Goal: Task Accomplishment & Management: Use online tool/utility

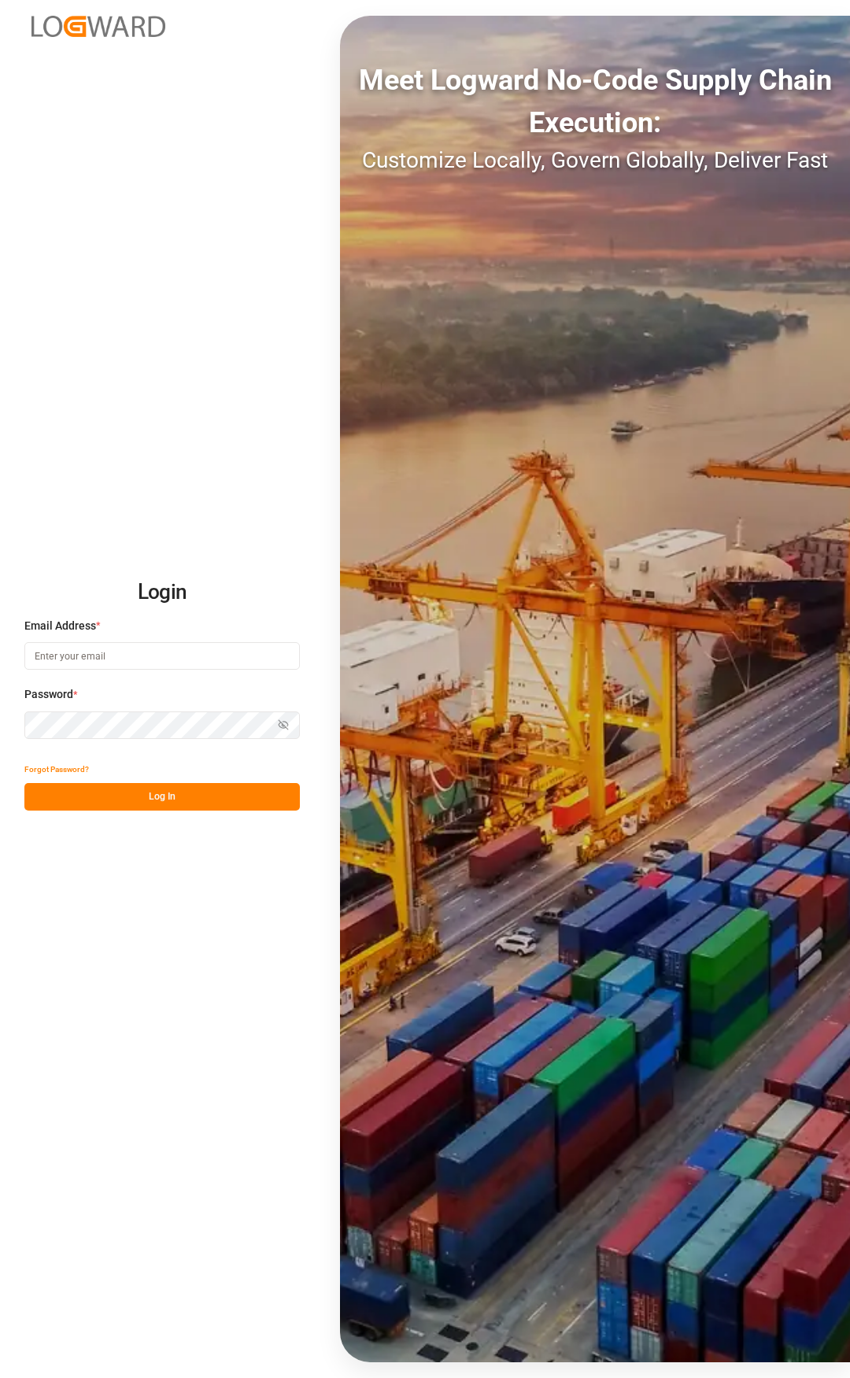
click at [151, 634] on div "Email Address *" at bounding box center [161, 652] width 275 height 69
click at [151, 647] on input at bounding box center [161, 656] width 275 height 28
type input "[PERSON_NAME][EMAIL_ADDRESS][PERSON_NAME][DOMAIN_NAME]"
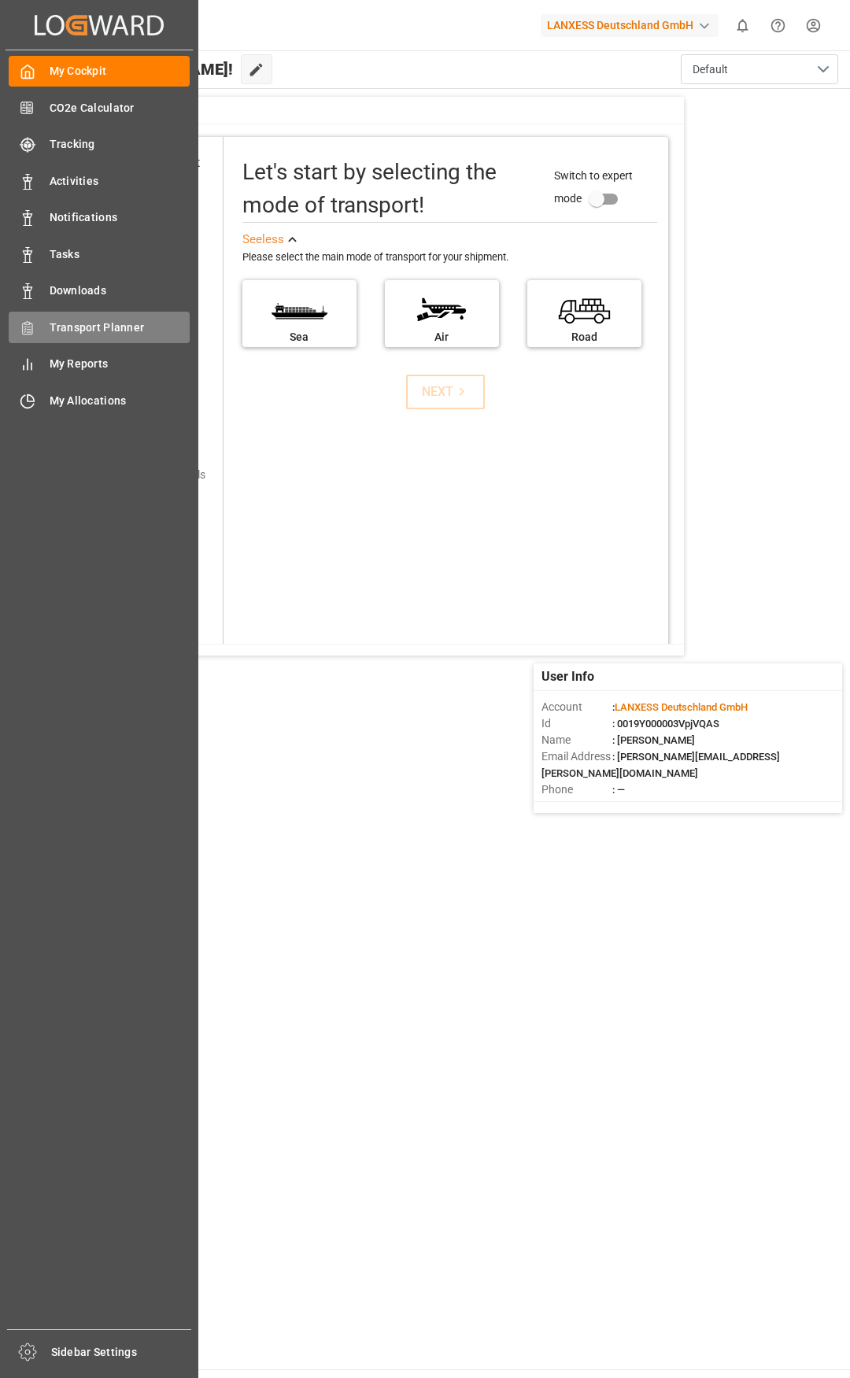
click at [74, 320] on span "Transport Planner" at bounding box center [120, 328] width 141 height 17
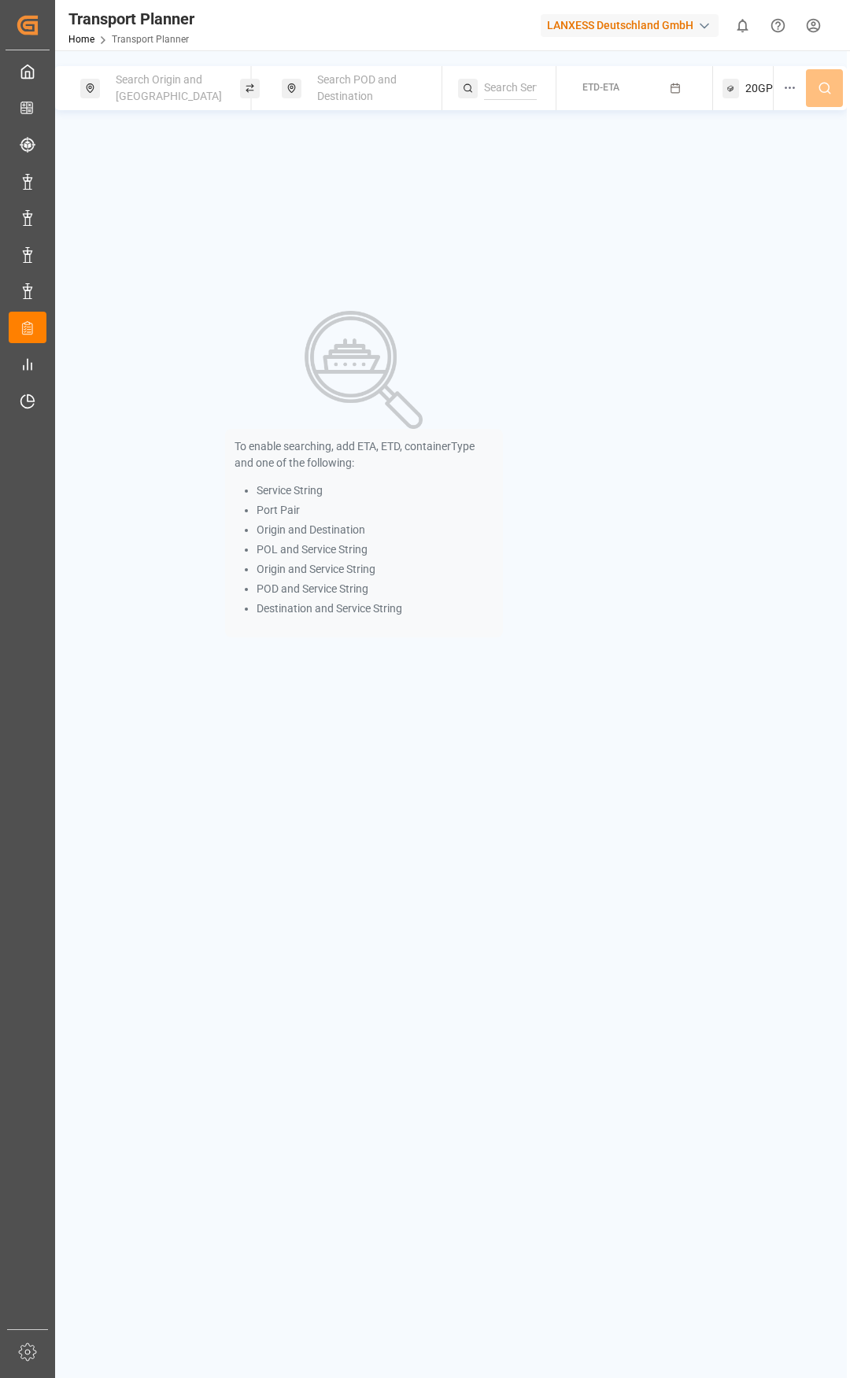
click at [163, 89] on div "Search Origin and [GEOGRAPHIC_DATA]" at bounding box center [169, 88] width 127 height 46
click at [154, 212] on input at bounding box center [156, 222] width 158 height 24
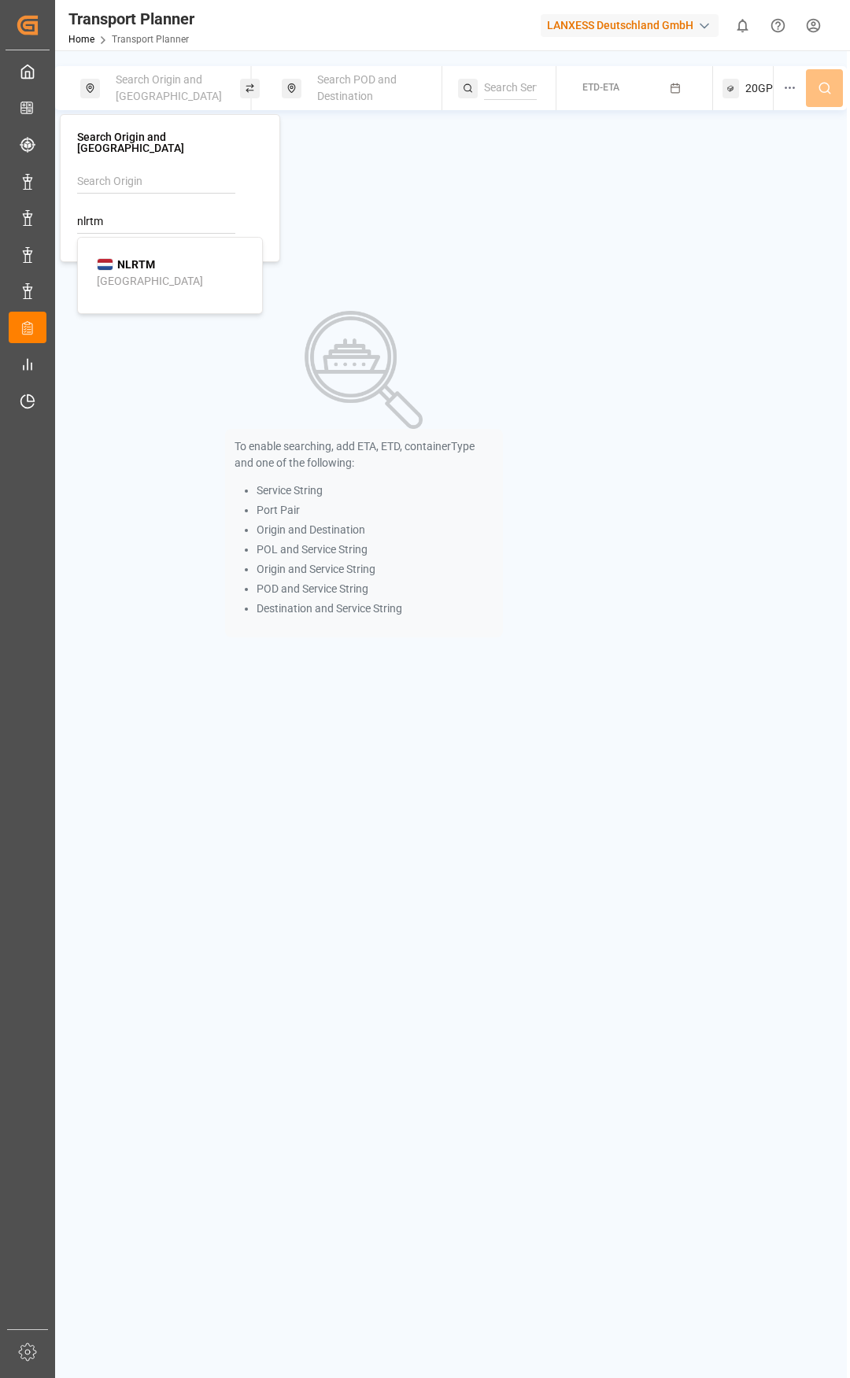
click at [160, 266] on div "NLRTM [GEOGRAPHIC_DATA]" at bounding box center [173, 273] width 153 height 33
type input "NLRTM"
click at [406, 91] on div "Search POD and Destination" at bounding box center [371, 88] width 127 height 46
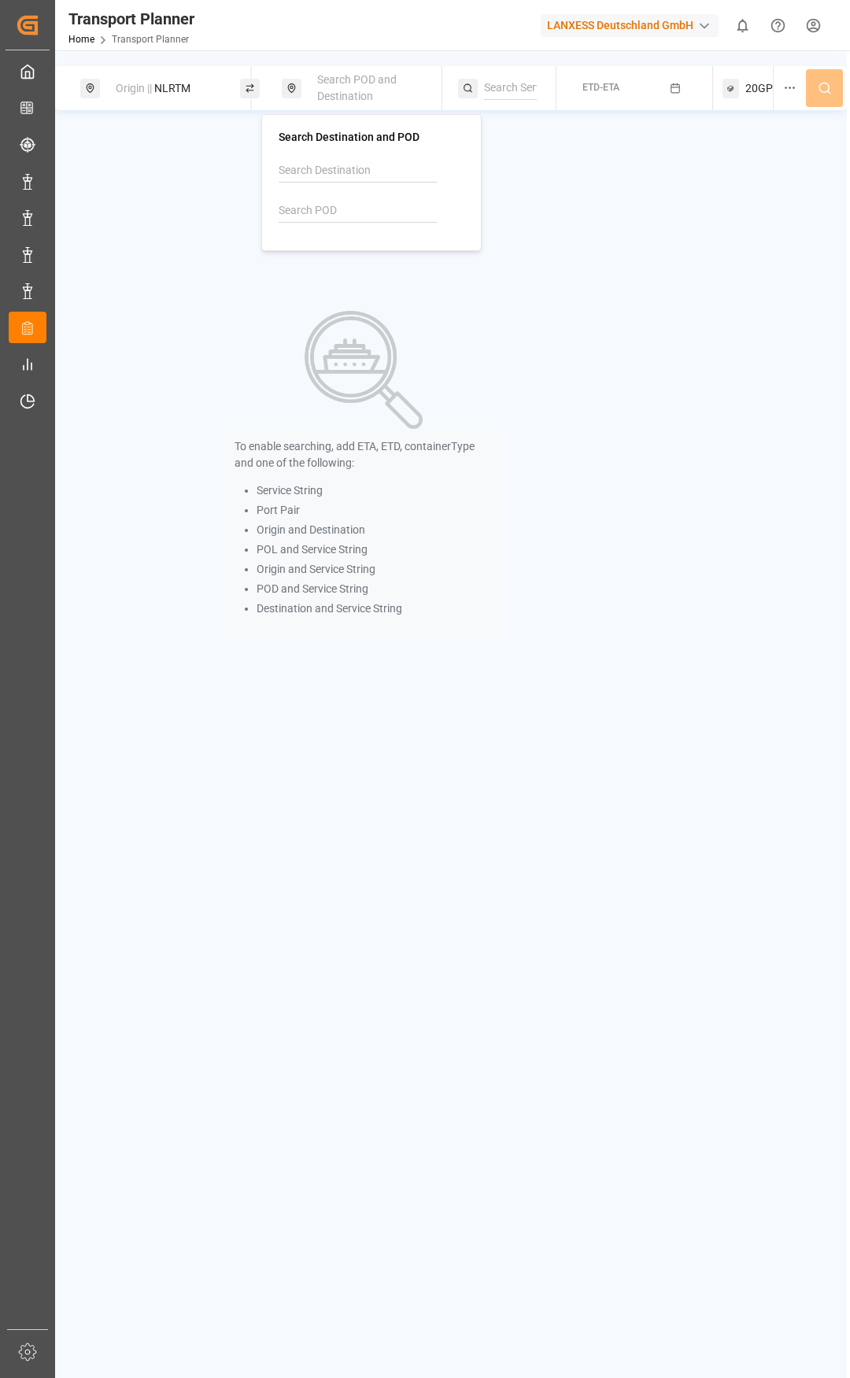
click at [369, 198] on div at bounding box center [372, 196] width 186 height 75
click at [368, 202] on input at bounding box center [358, 211] width 158 height 24
drag, startPoint x: 426, startPoint y: 238, endPoint x: 394, endPoint y: 249, distance: 33.1
click at [425, 239] on li "INNSA [PERSON_NAME] ([PERSON_NAME])" at bounding box center [375, 270] width 178 height 62
click at [371, 261] on div "INNSA [PERSON_NAME] ([PERSON_NAME])" at bounding box center [374, 271] width 153 height 50
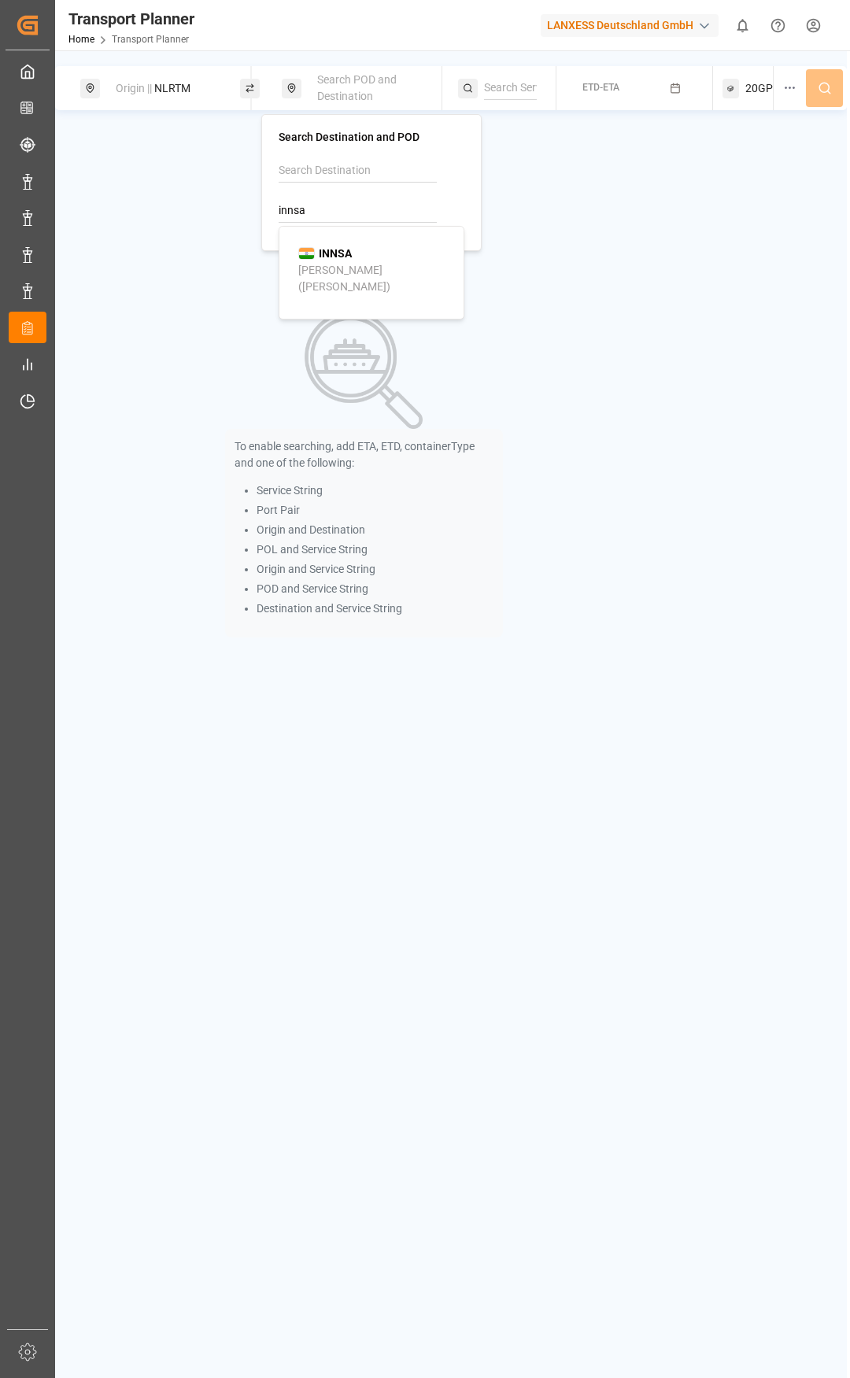
type input "INNSA"
click at [619, 94] on div "ETD-ETA" at bounding box center [600, 88] width 37 height 14
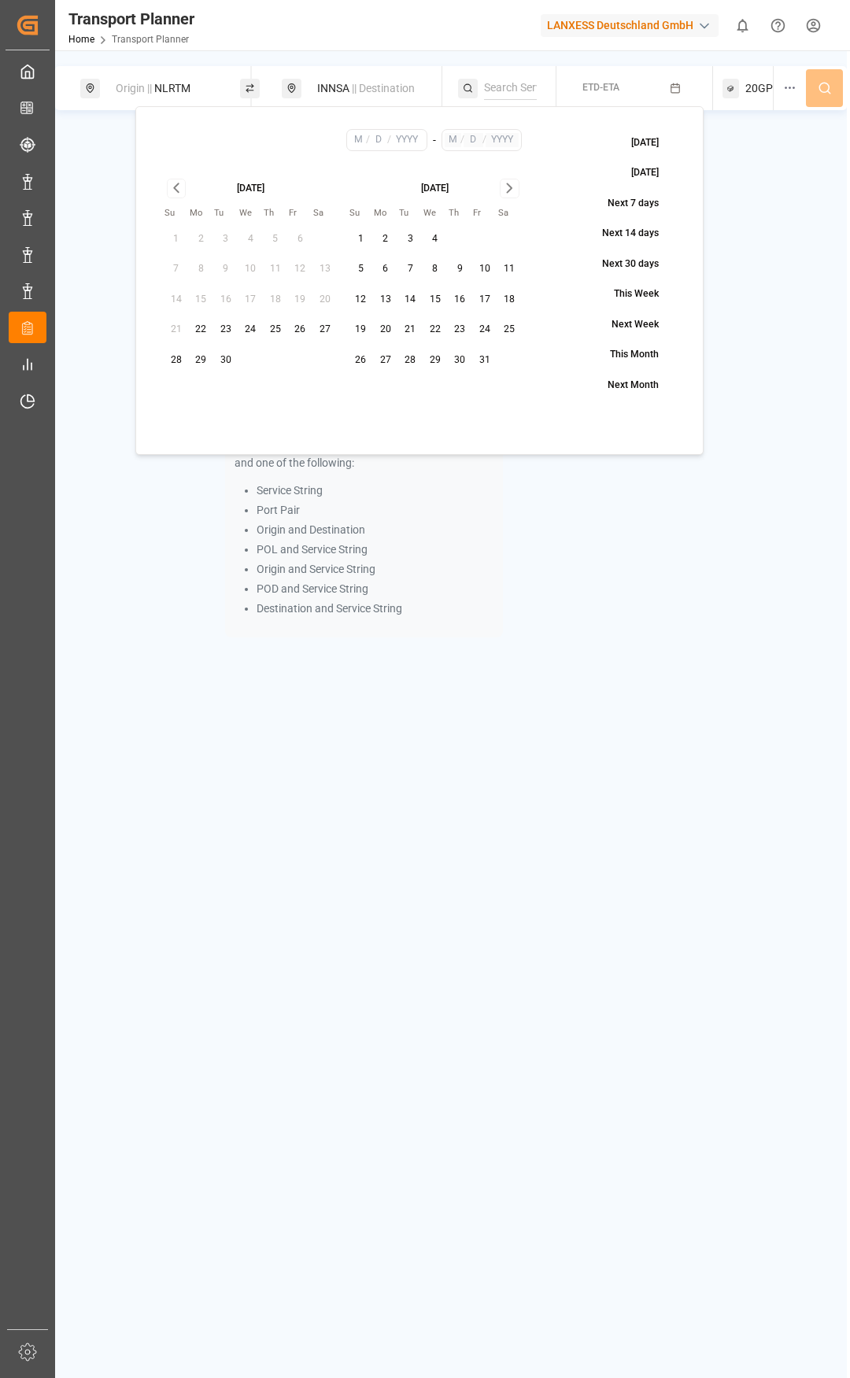
click at [366, 266] on button "5" at bounding box center [361, 269] width 25 height 25
type input "10"
type input "5"
type input "2025"
click at [392, 270] on button "6" at bounding box center [385, 269] width 25 height 25
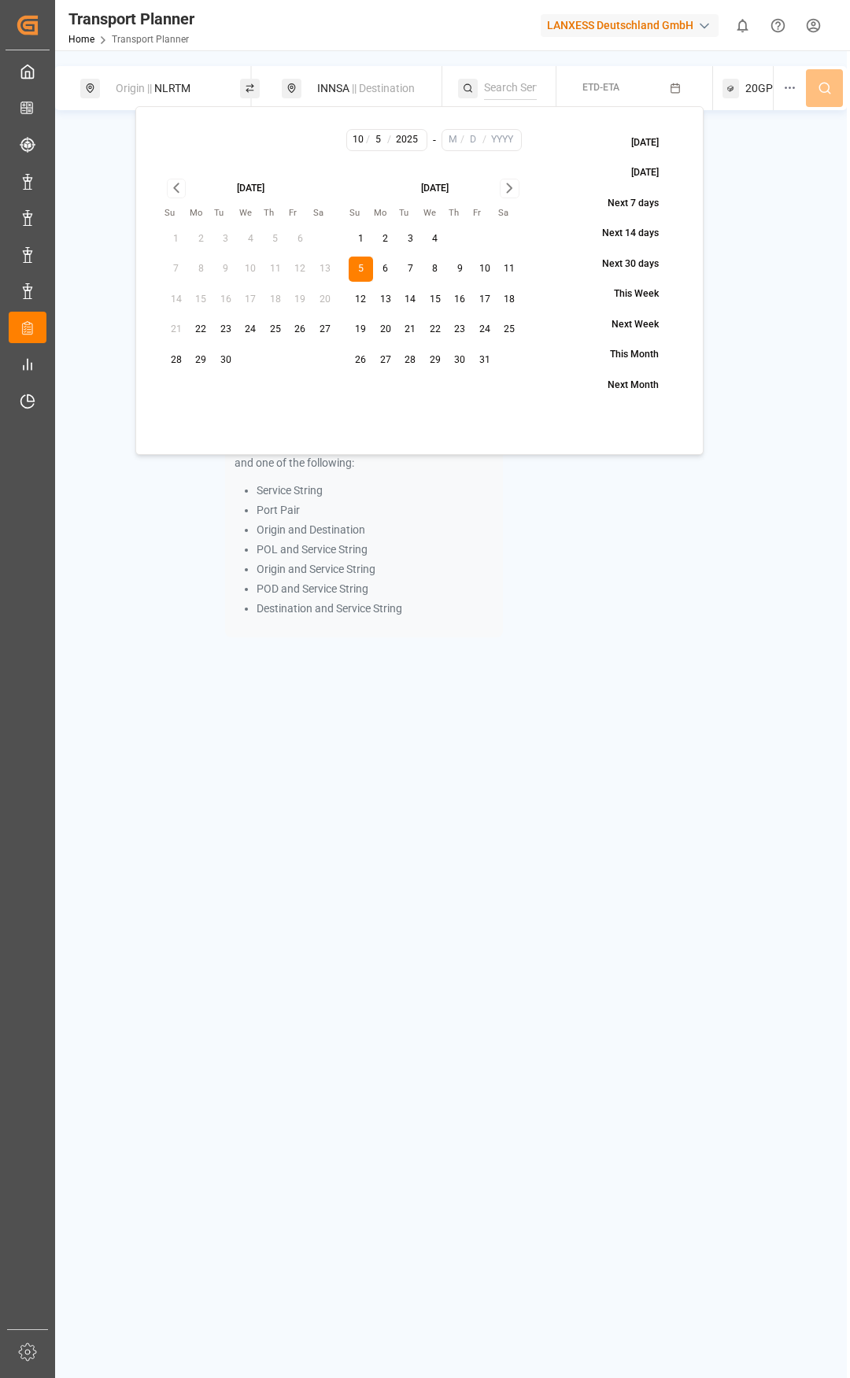
type input "10"
type input "6"
type input "2025"
click at [390, 269] on button "6" at bounding box center [386, 269] width 25 height 25
type input "6"
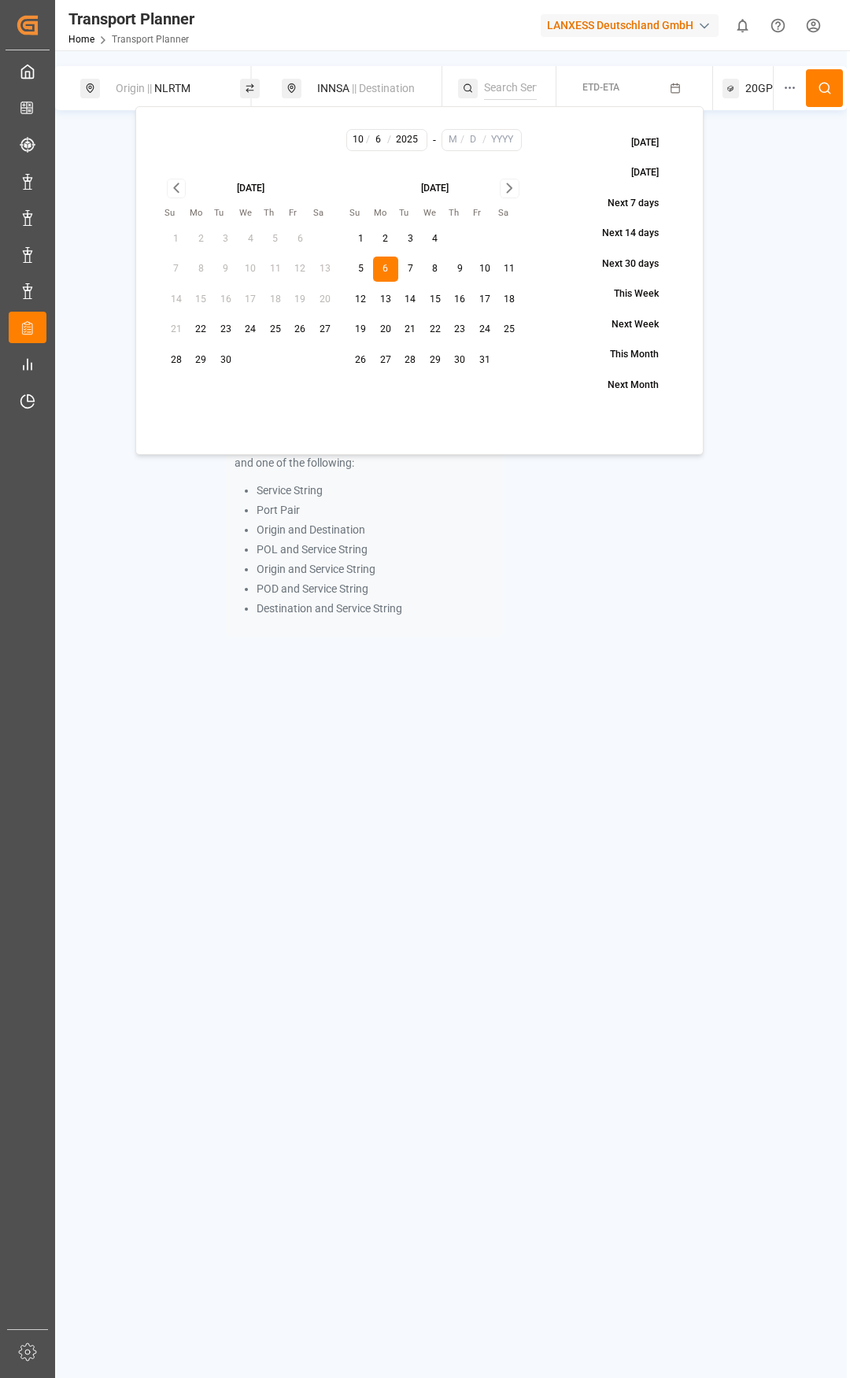
click at [508, 185] on icon "Go to next month" at bounding box center [509, 188] width 5 height 9
click at [505, 185] on icon "Go to next month" at bounding box center [510, 188] width 18 height 19
click at [464, 306] on button "18" at bounding box center [460, 299] width 25 height 25
type input "12"
type input "18"
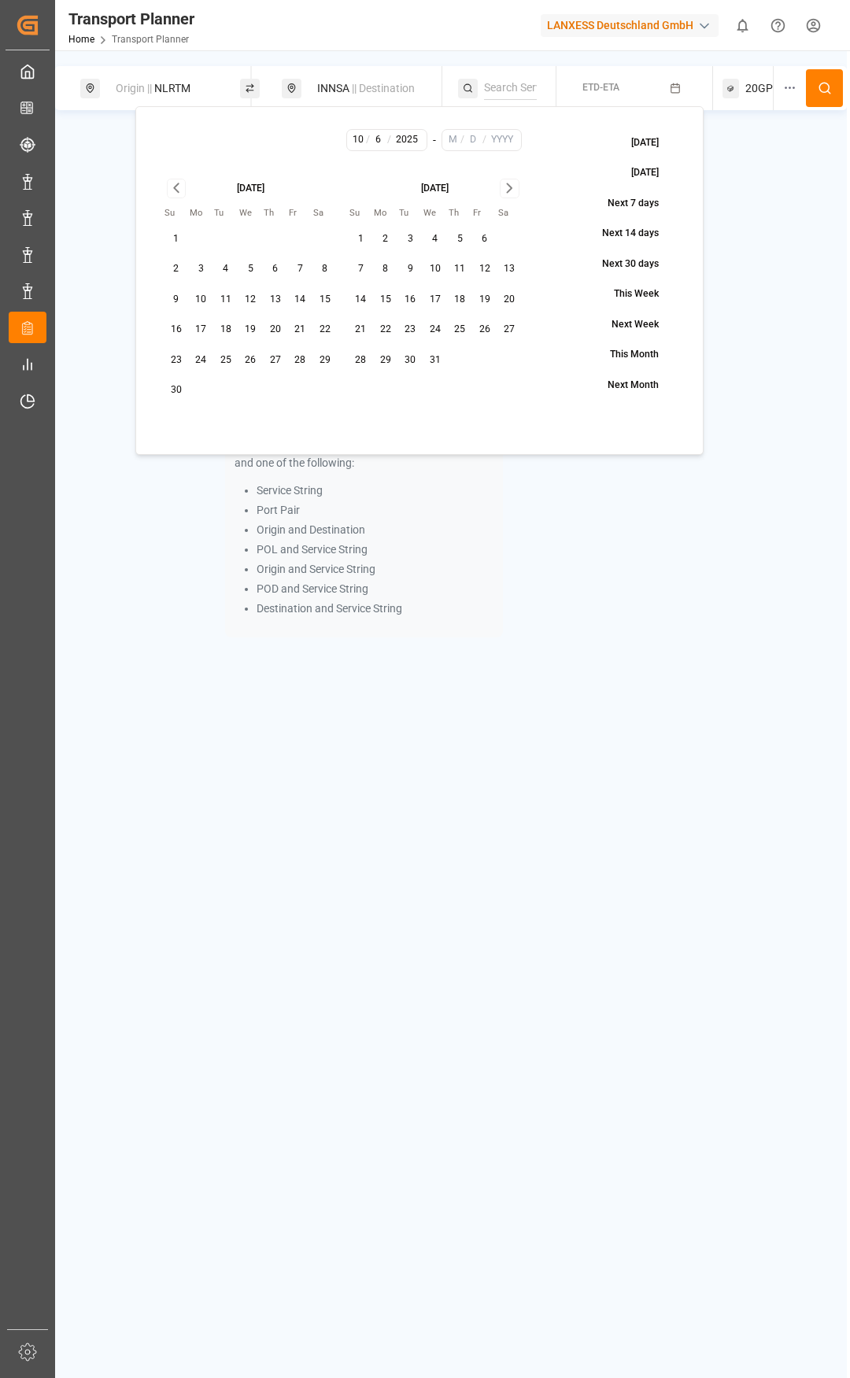
type input "2025"
click at [756, 82] on span "20GP" at bounding box center [759, 88] width 28 height 17
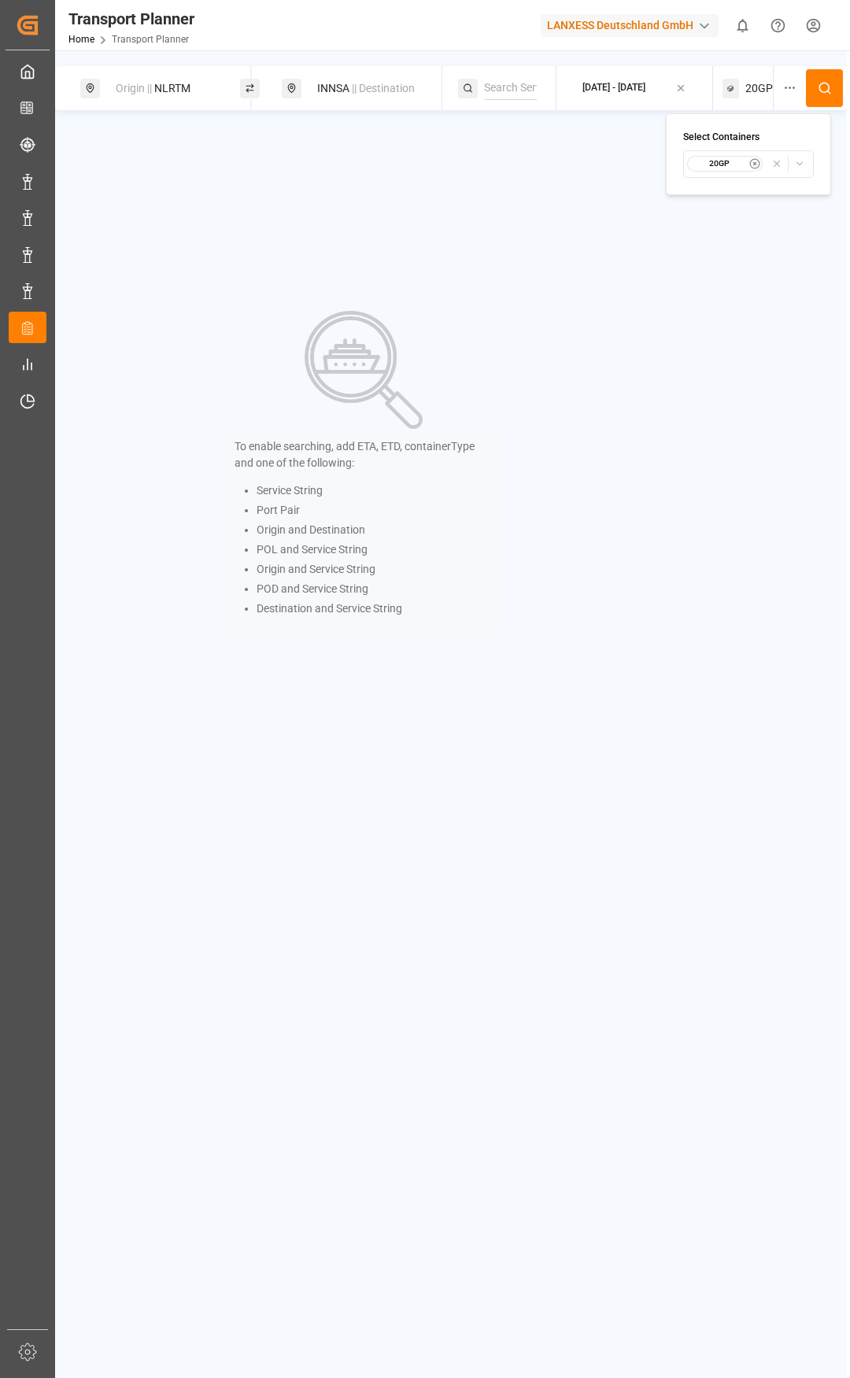
click at [804, 99] on div at bounding box center [795, 88] width 24 height 44
click at [822, 101] on button at bounding box center [824, 88] width 37 height 38
